Goal: Find specific page/section: Find specific page/section

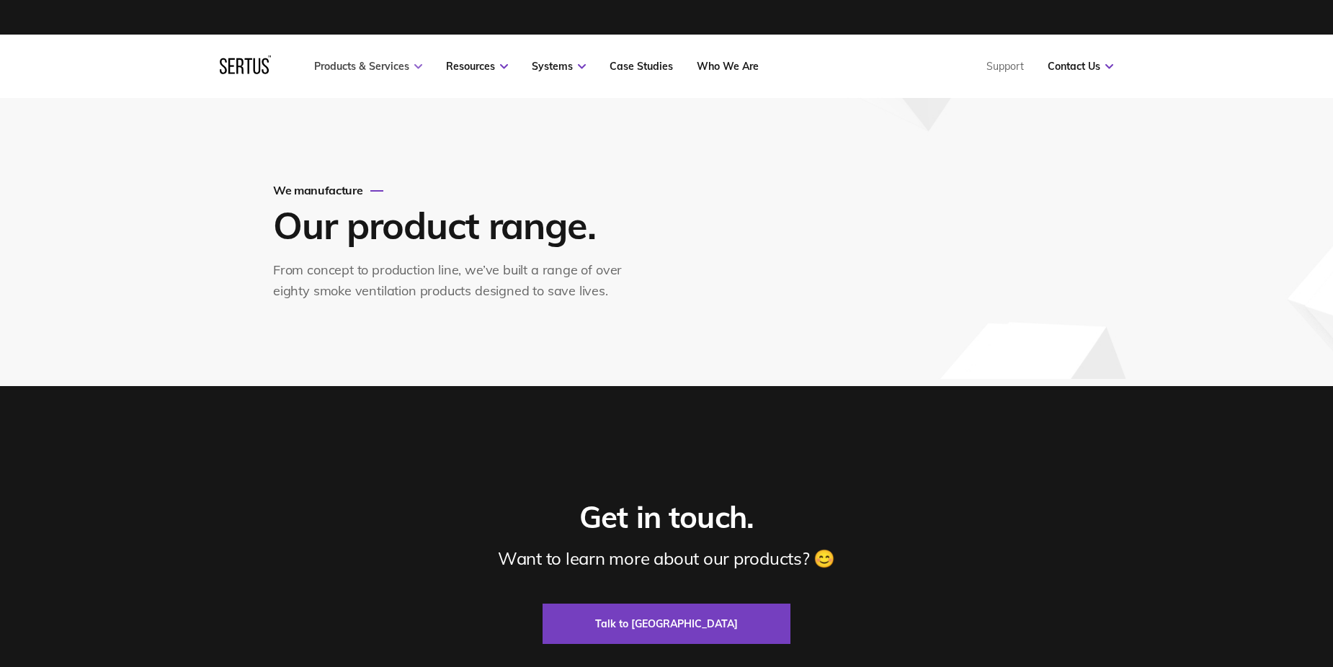
click at [408, 65] on link "Products & Services" at bounding box center [368, 66] width 108 height 13
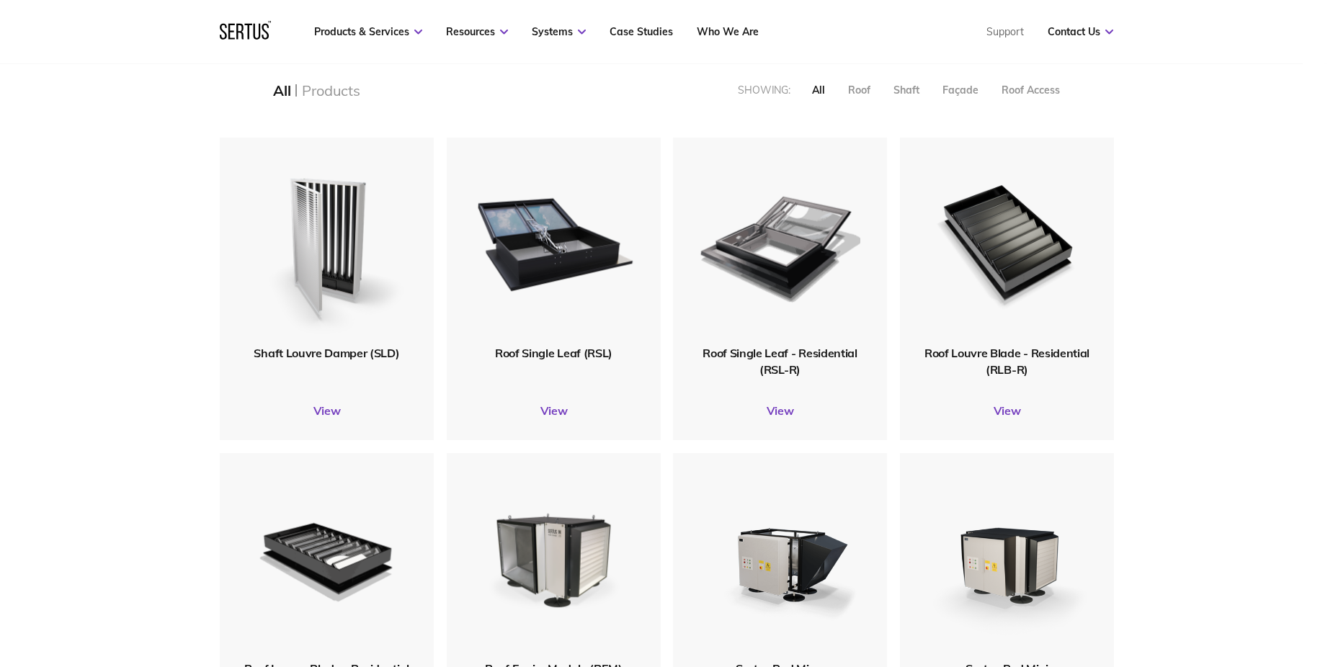
scroll to position [334, 0]
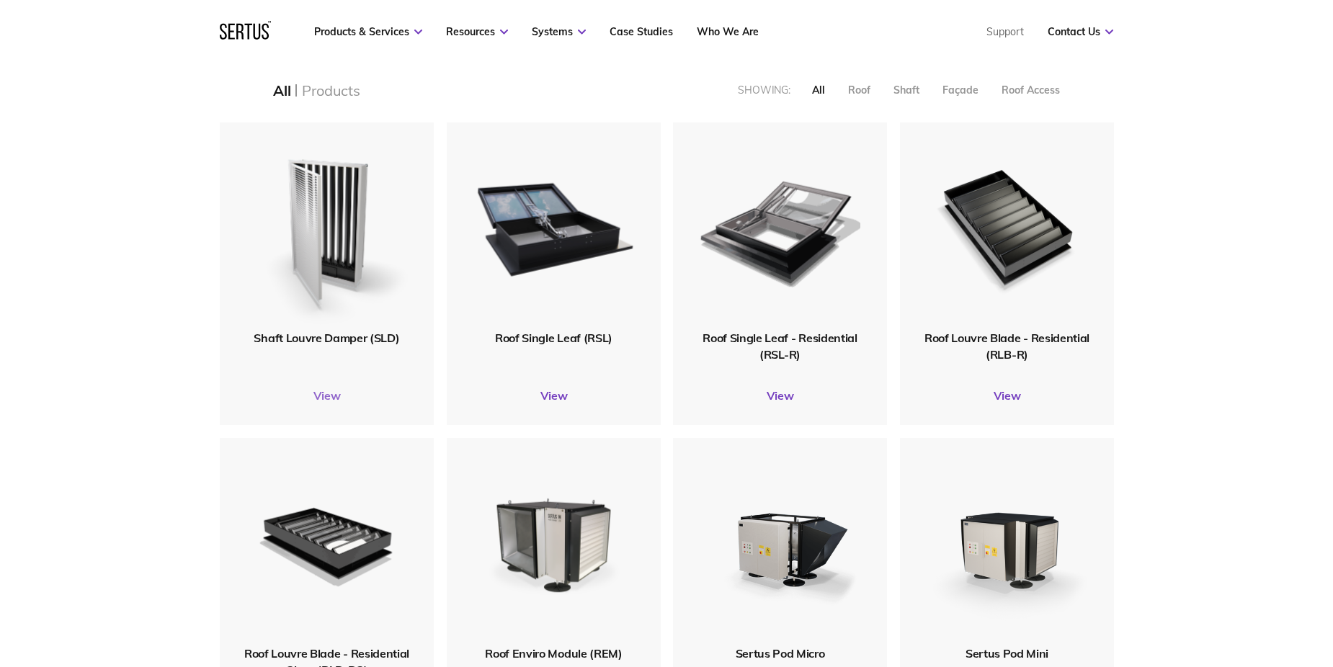
click at [321, 395] on link "View" at bounding box center [327, 395] width 214 height 14
